Goal: Communication & Community: Ask a question

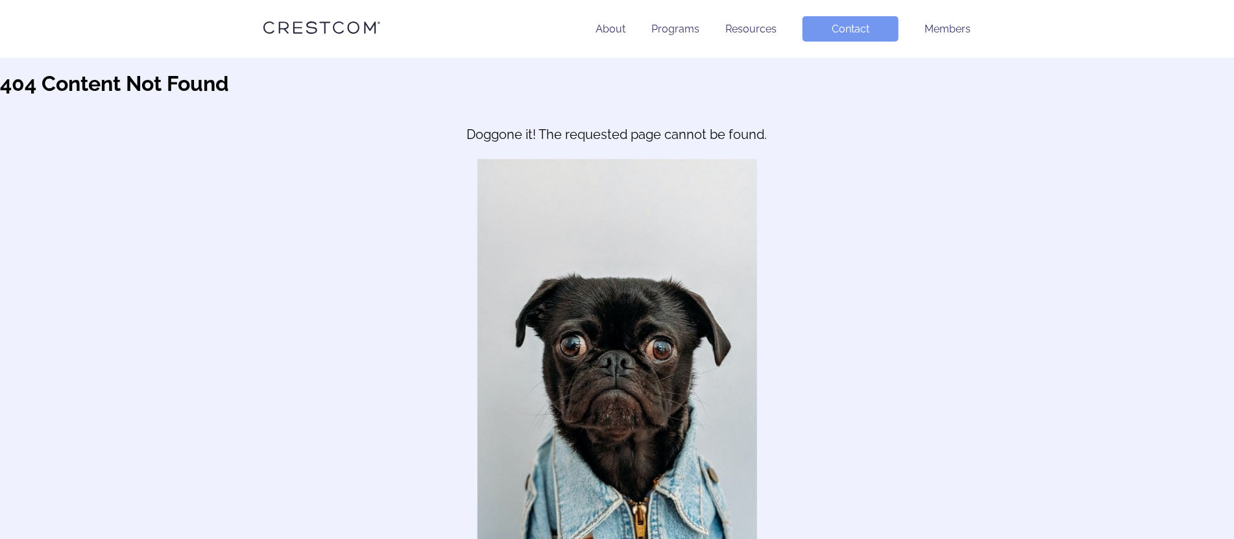
click at [868, 32] on link "Contact" at bounding box center [851, 28] width 96 height 25
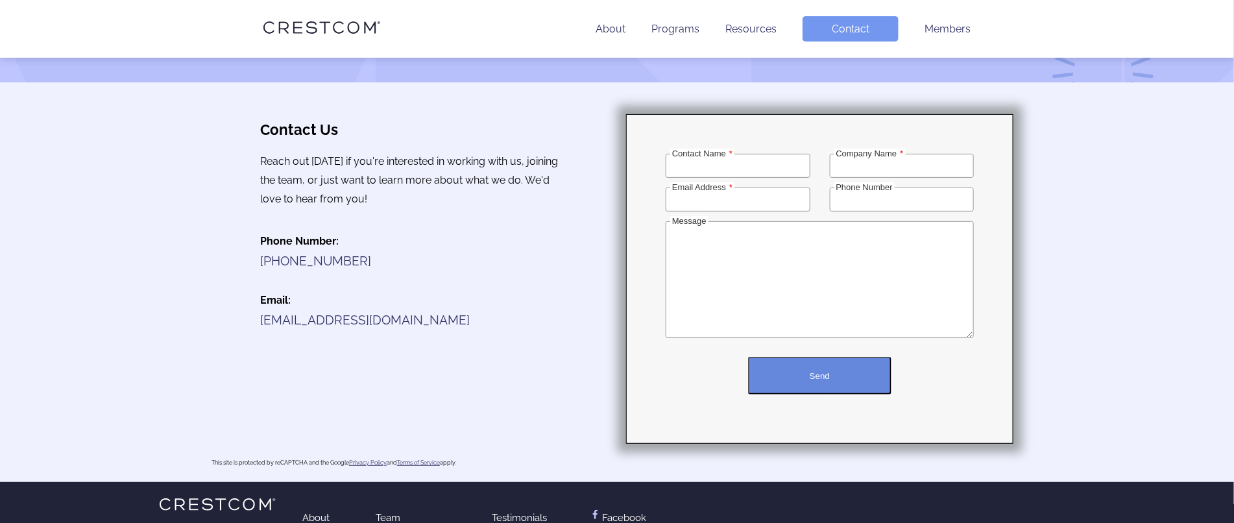
scroll to position [162, 0]
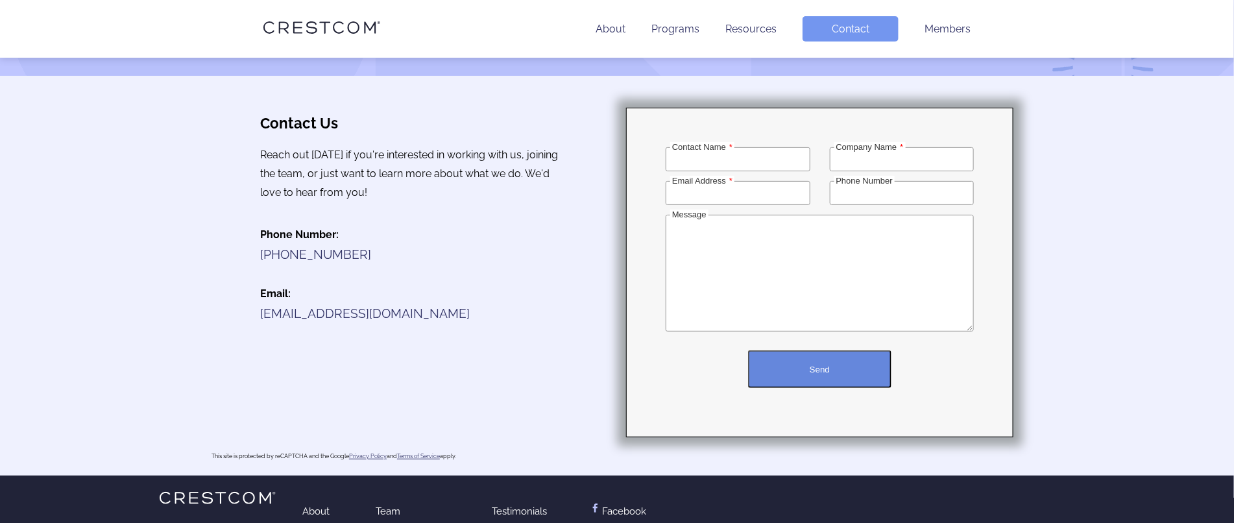
click at [745, 169] on input "Contact Name" at bounding box center [738, 159] width 145 height 24
type input "[PERSON_NAME]"
type input "Finest Cleaners"
type input "[PERSON_NAME][EMAIL_ADDRESS][DOMAIN_NAME]"
type input "4085855364"
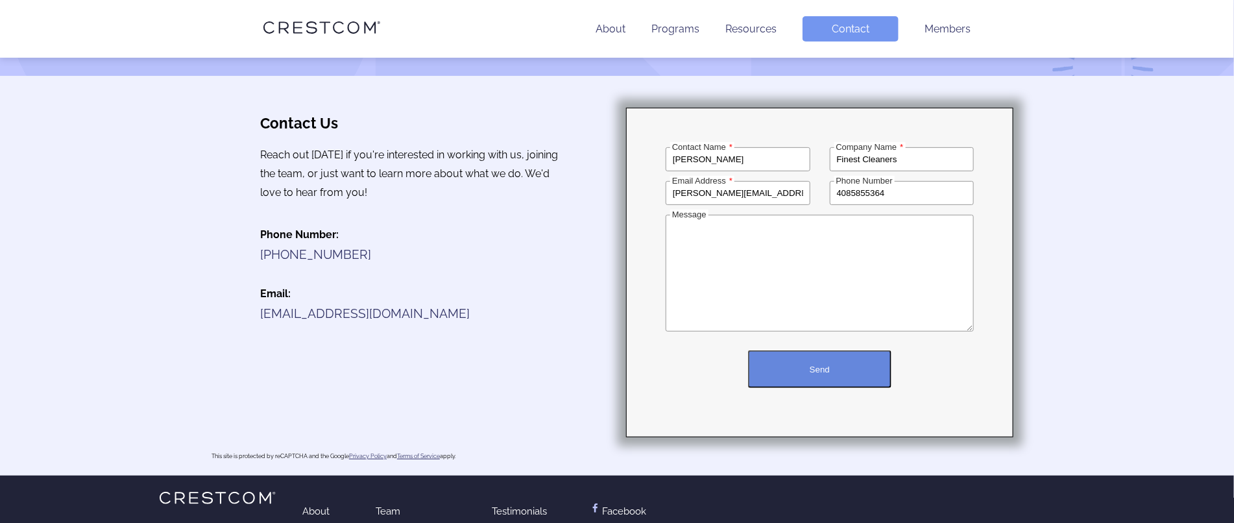
click at [735, 290] on textarea "Message" at bounding box center [820, 273] width 308 height 117
paste textarea "I’m reaching out to see if you’d be open to a quick, no-pressure quote for clea…"
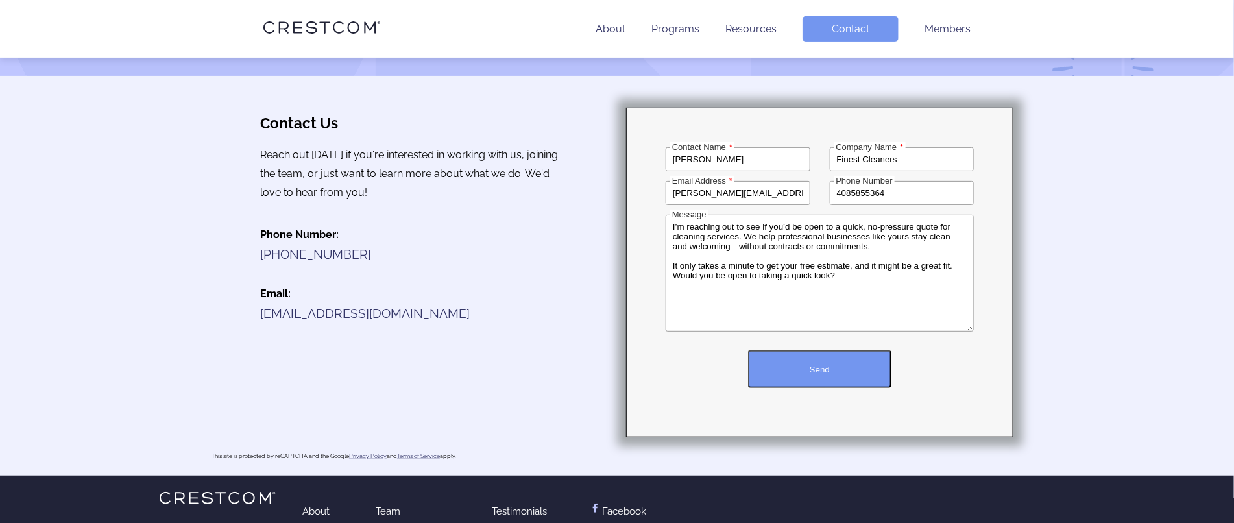
type textarea "I’m reaching out to see if you’d be open to a quick, no-pressure quote for clea…"
click at [796, 371] on button "Send" at bounding box center [819, 369] width 143 height 38
